Goal: Task Accomplishment & Management: Use online tool/utility

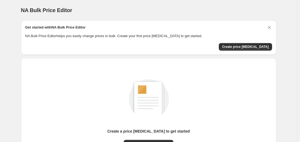
scroll to position [59, 0]
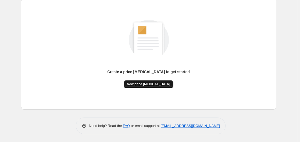
click at [156, 83] on span "New price [MEDICAL_DATA]" at bounding box center [148, 84] width 43 height 4
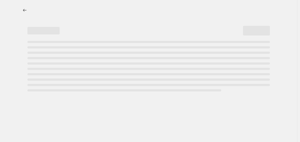
select select "percentage"
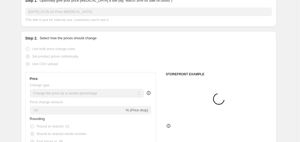
scroll to position [54, 0]
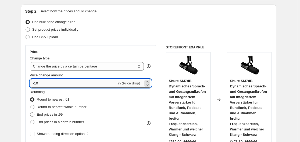
drag, startPoint x: 36, startPoint y: 83, endPoint x: 45, endPoint y: 87, distance: 10.2
click at [45, 87] on input "-10" at bounding box center [73, 83] width 87 height 9
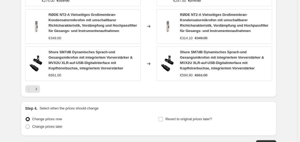
scroll to position [469, 0]
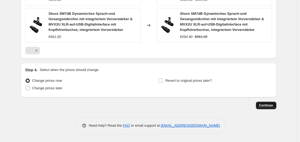
type input "-35"
click at [267, 105] on span "Continue" at bounding box center [266, 105] width 14 height 4
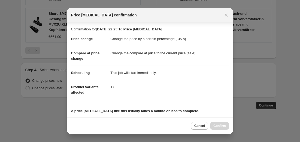
scroll to position [85, 0]
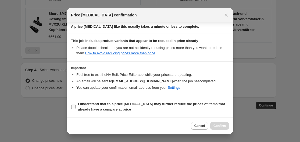
click at [73, 106] on input "I understand that this price [MEDICAL_DATA] may further reduce the prices of it…" at bounding box center [73, 107] width 4 height 4
checkbox input "true"
click at [219, 126] on span "Confirm" at bounding box center [220, 126] width 12 height 4
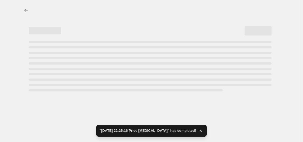
select select "percentage"
